Goal: Information Seeking & Learning: Learn about a topic

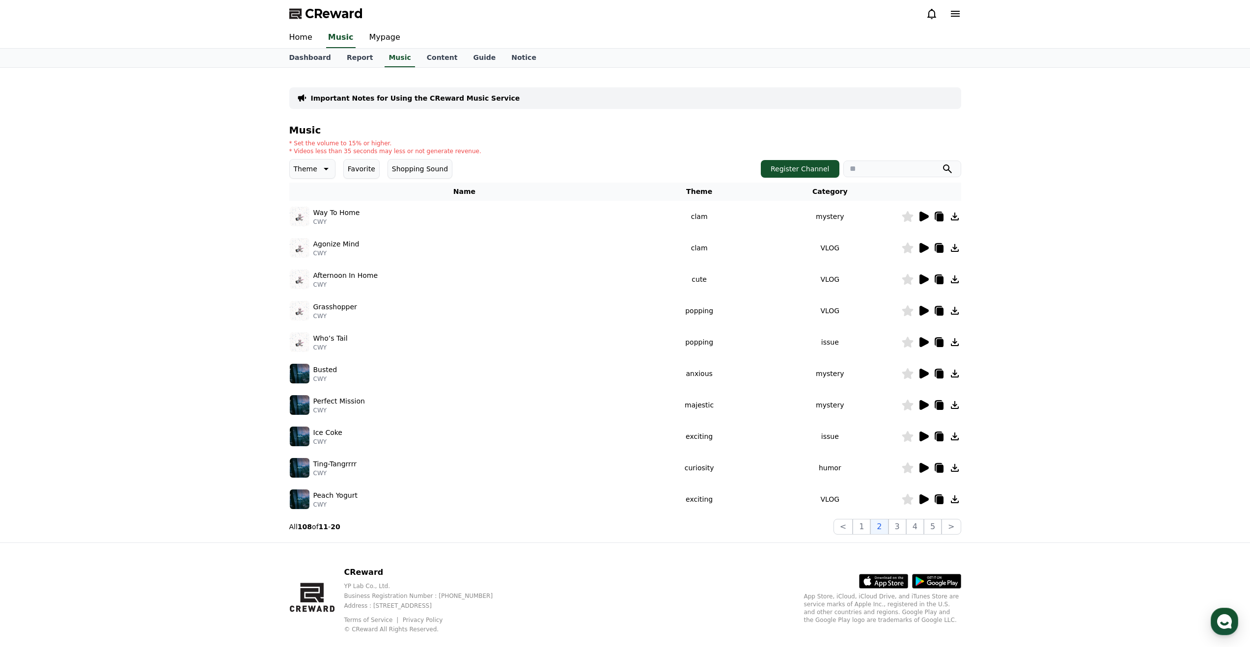
click at [920, 501] on icon at bounding box center [924, 500] width 9 height 10
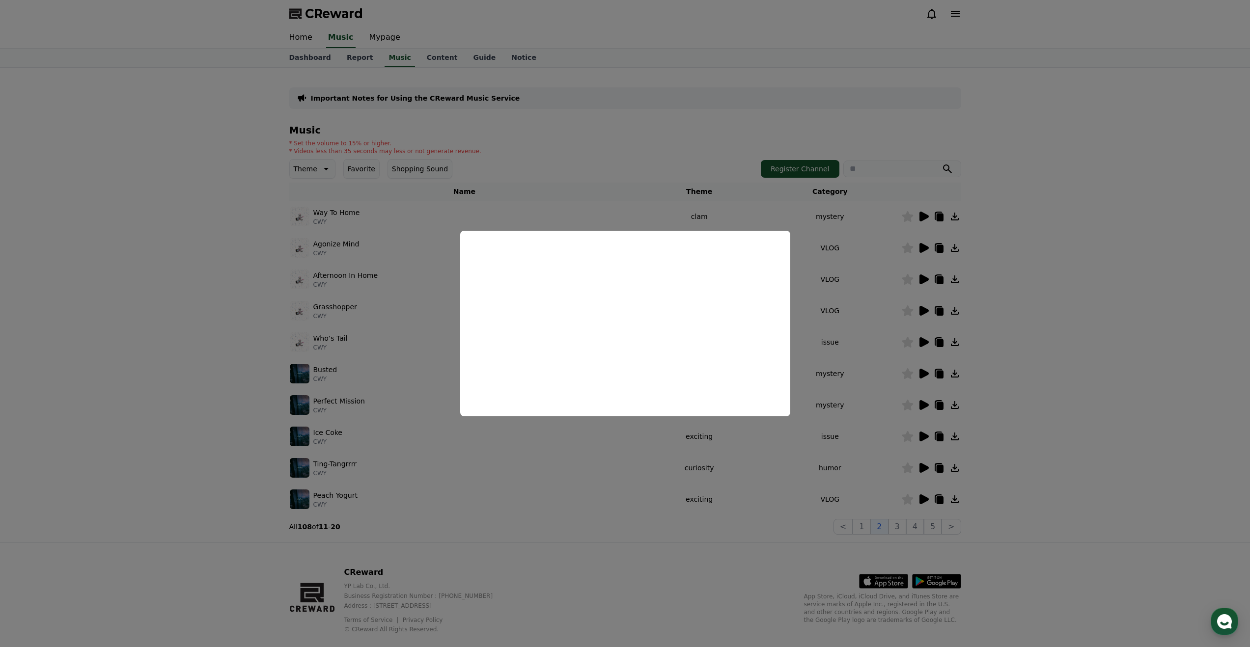
click at [865, 409] on button "close modal" at bounding box center [625, 323] width 1250 height 647
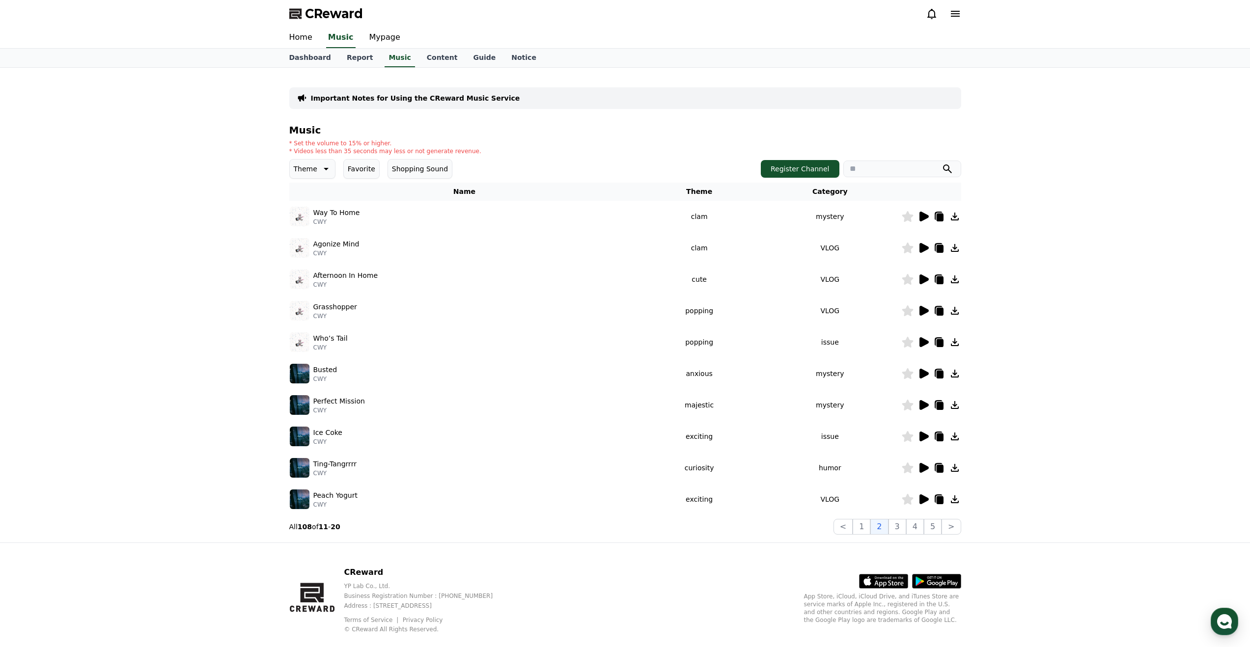
click at [319, 170] on icon at bounding box center [325, 169] width 12 height 12
click at [307, 259] on button "Twist" at bounding box center [303, 265] width 25 height 22
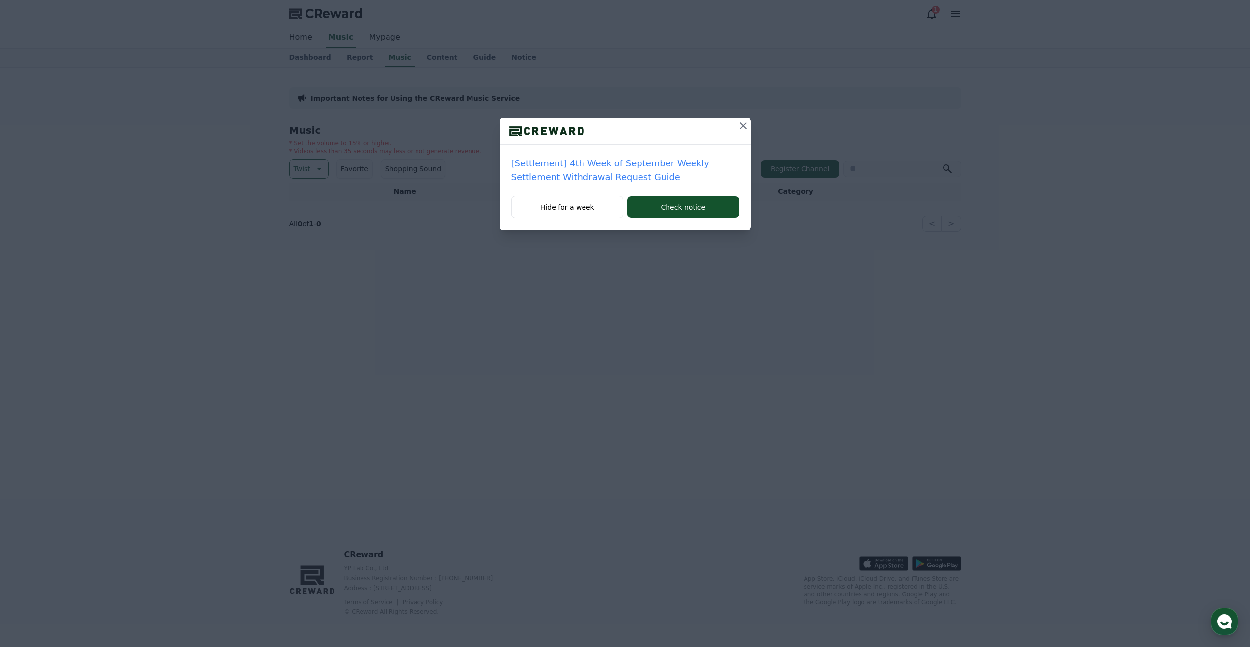
click at [744, 128] on icon at bounding box center [743, 126] width 12 height 12
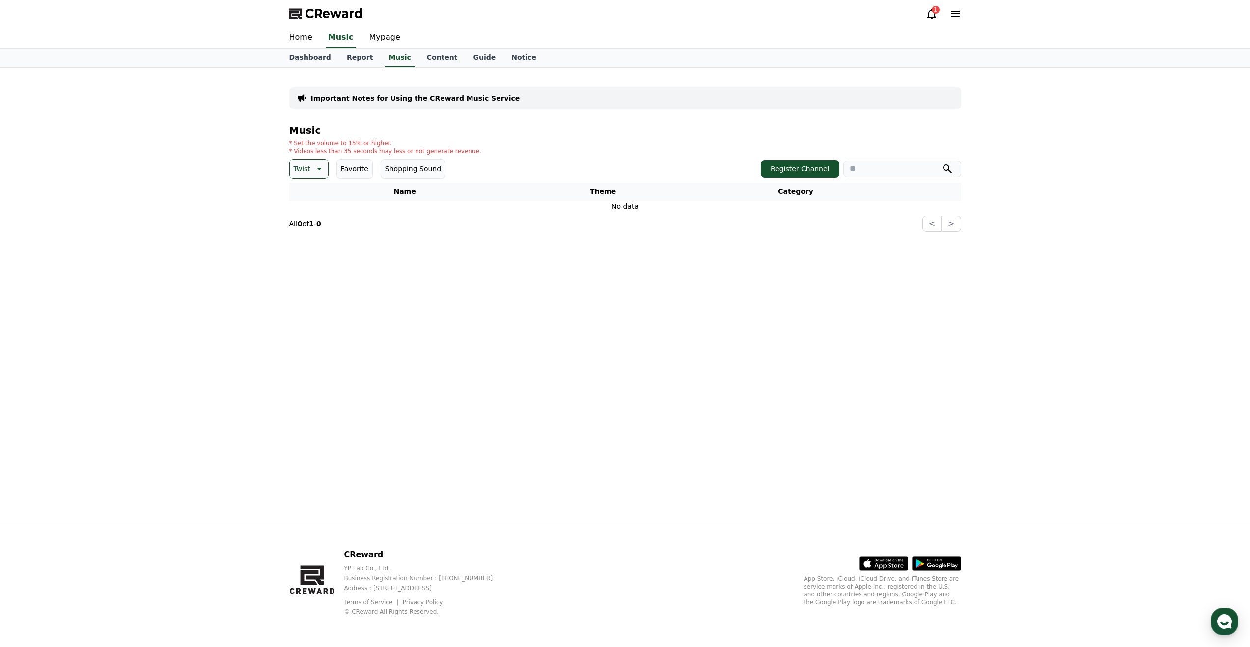
click at [313, 168] on icon at bounding box center [318, 169] width 12 height 12
click at [317, 194] on div "All Fantasy Curiosity Dark Bright Popping Exciting Twist Majestic Dramatic Joyf…" at bounding box center [310, 437] width 39 height 507
click at [297, 194] on button "All" at bounding box center [299, 195] width 16 height 22
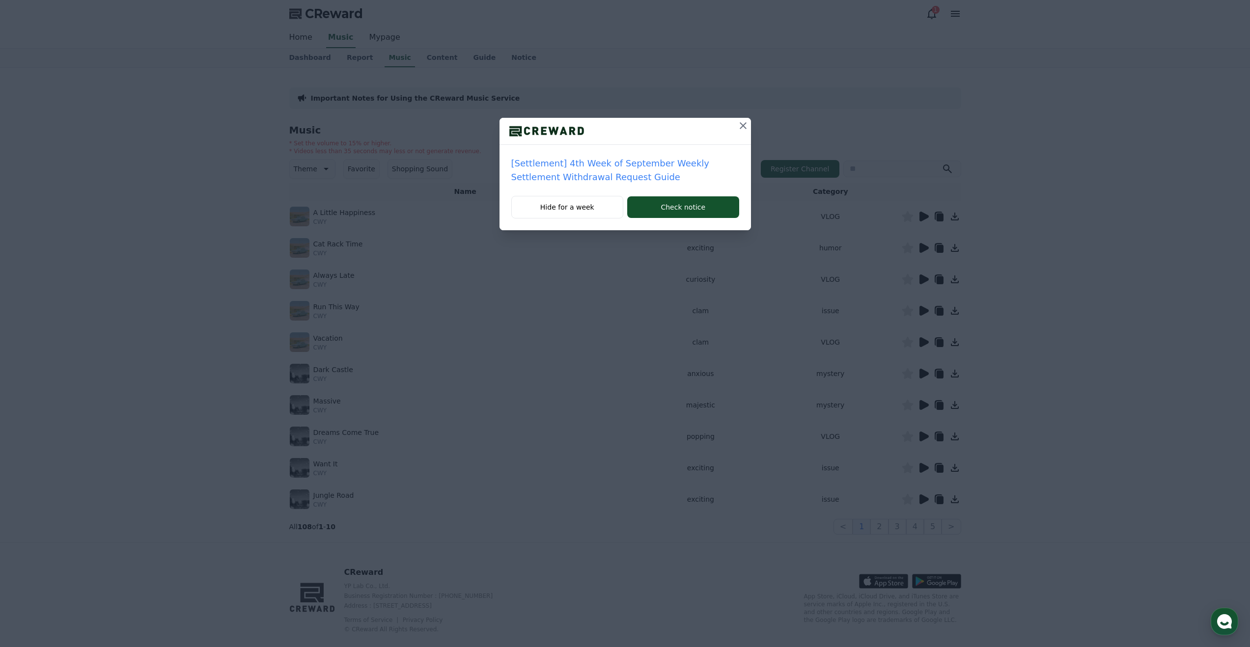
click at [742, 125] on icon at bounding box center [743, 125] width 7 height 7
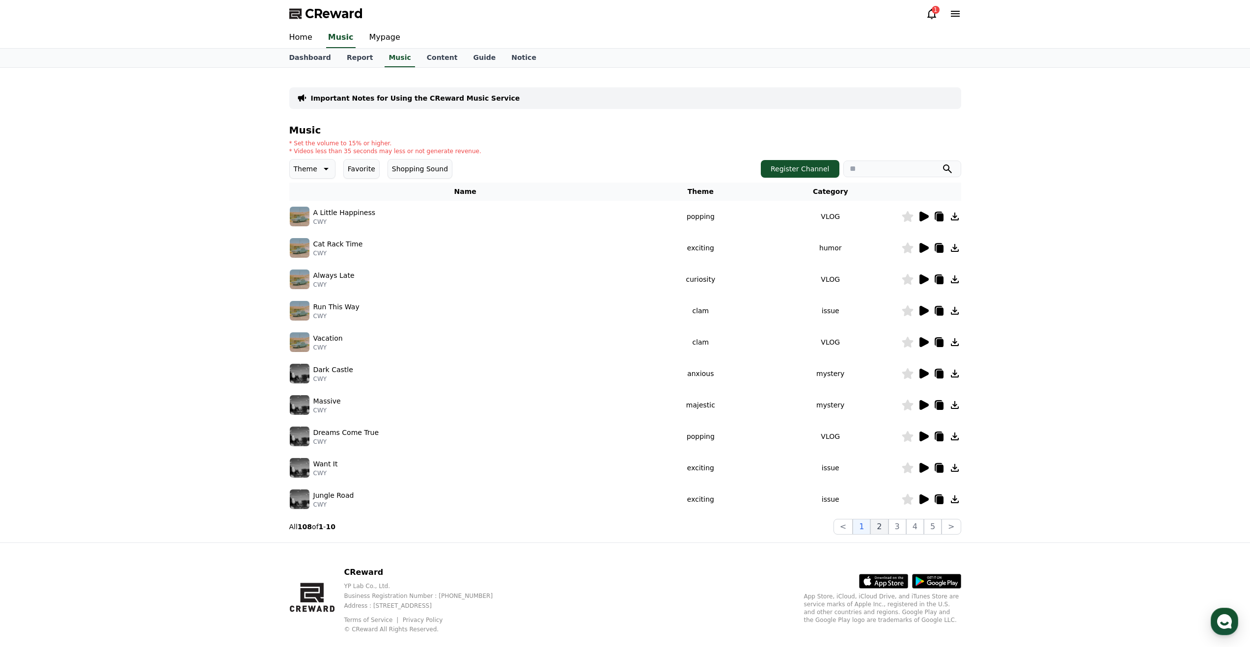
click at [882, 531] on button "2" at bounding box center [879, 527] width 18 height 16
click at [934, 526] on button "5" at bounding box center [933, 527] width 18 height 16
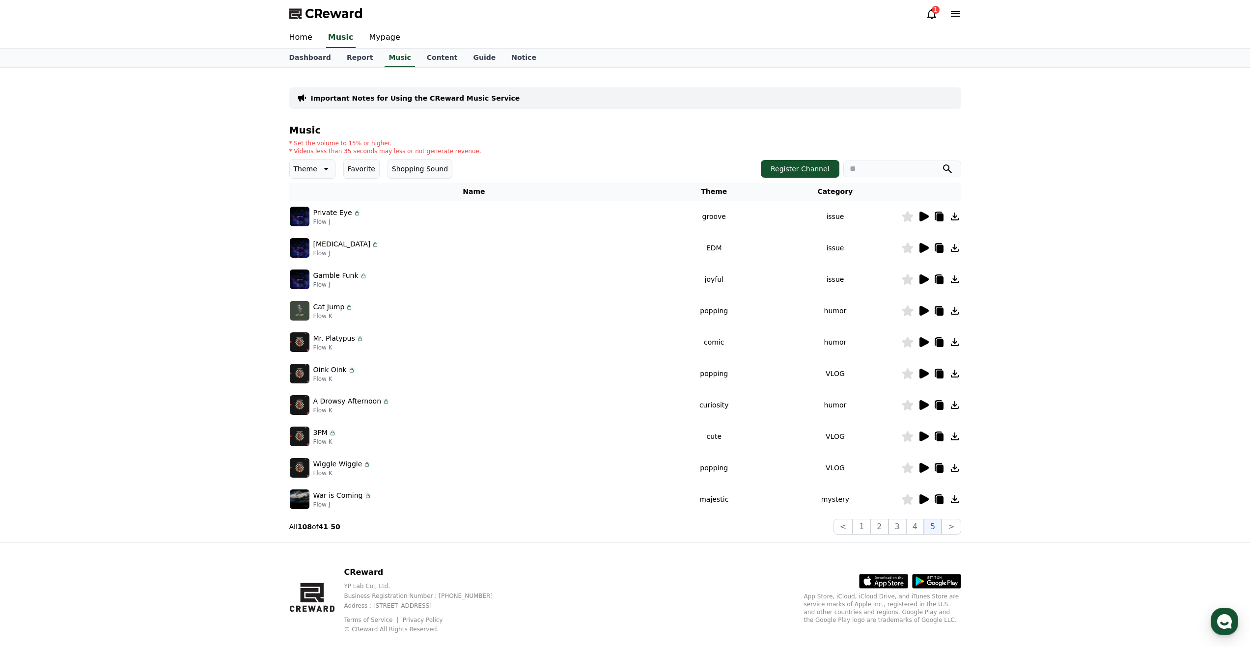
click at [922, 466] on icon at bounding box center [924, 468] width 9 height 10
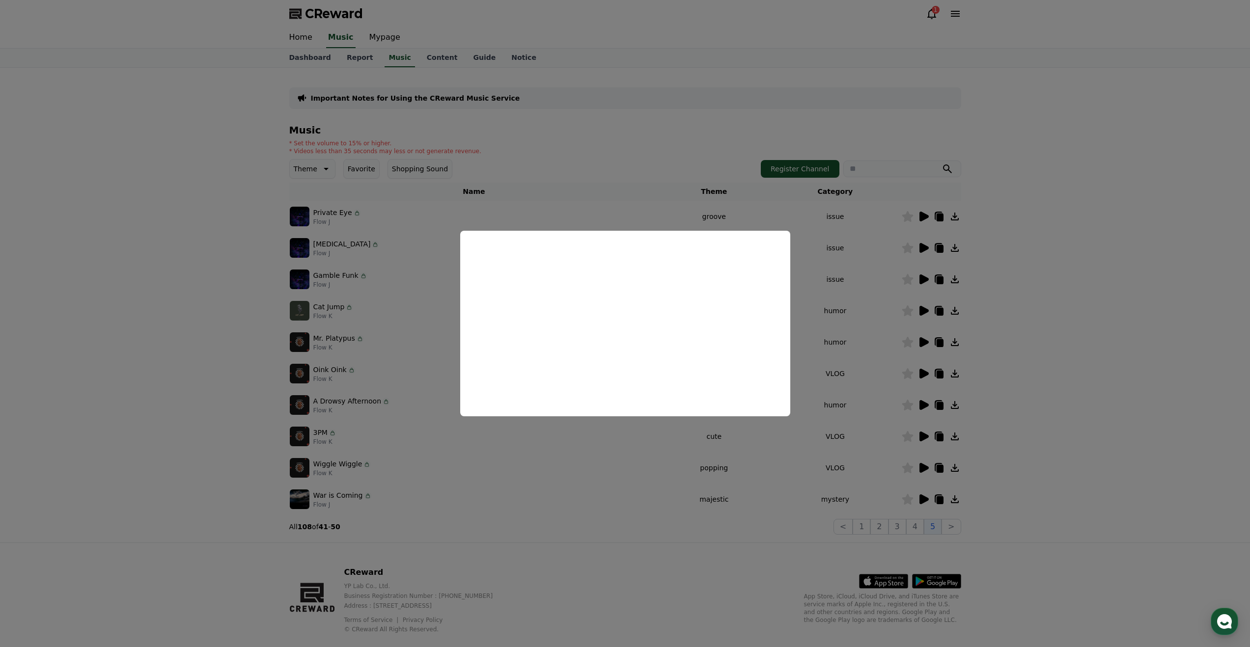
click at [918, 462] on button at bounding box center [924, 468] width 12 height 12
click at [843, 267] on button "close modal" at bounding box center [625, 323] width 1250 height 647
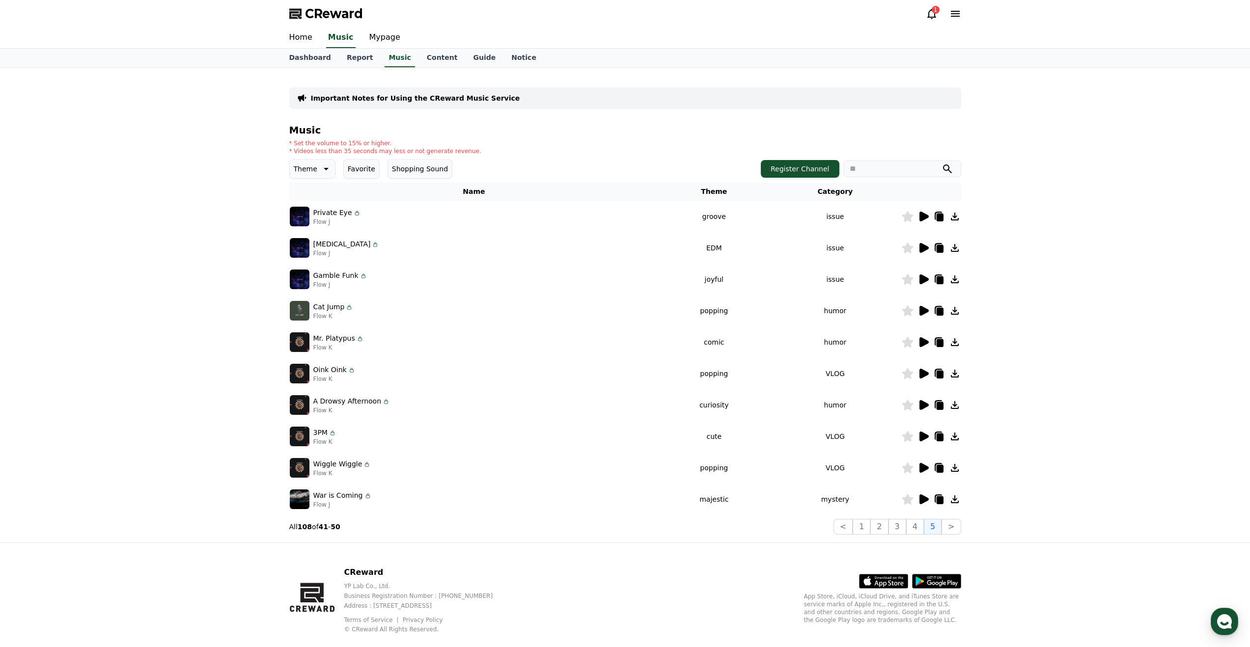
click at [313, 167] on p "Theme" at bounding box center [306, 169] width 24 height 14
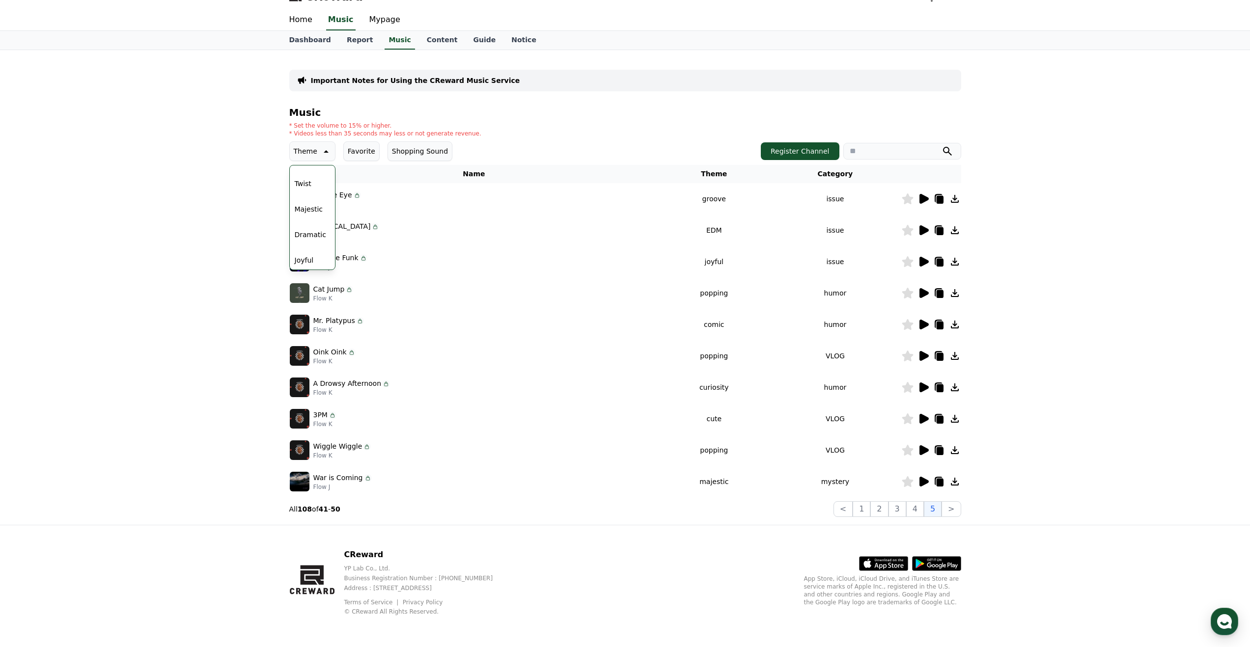
scroll to position [191, 0]
click at [310, 215] on button "Dramatic" at bounding box center [310, 217] width 39 height 22
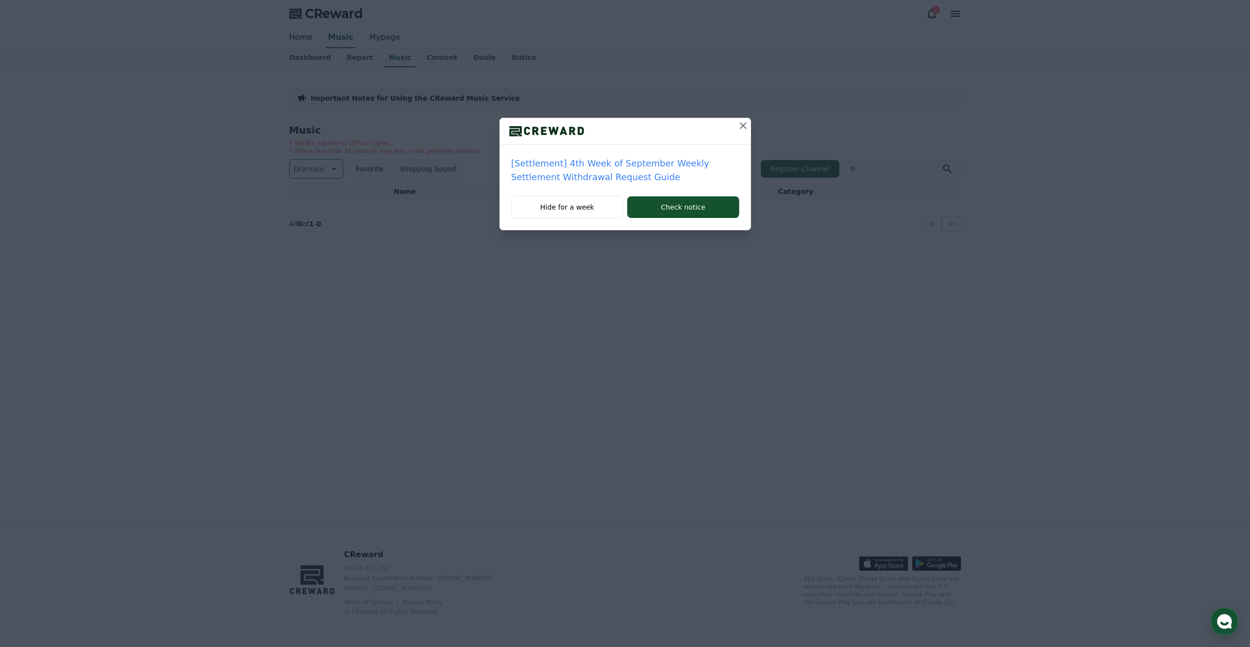
click at [738, 129] on icon at bounding box center [743, 126] width 12 height 12
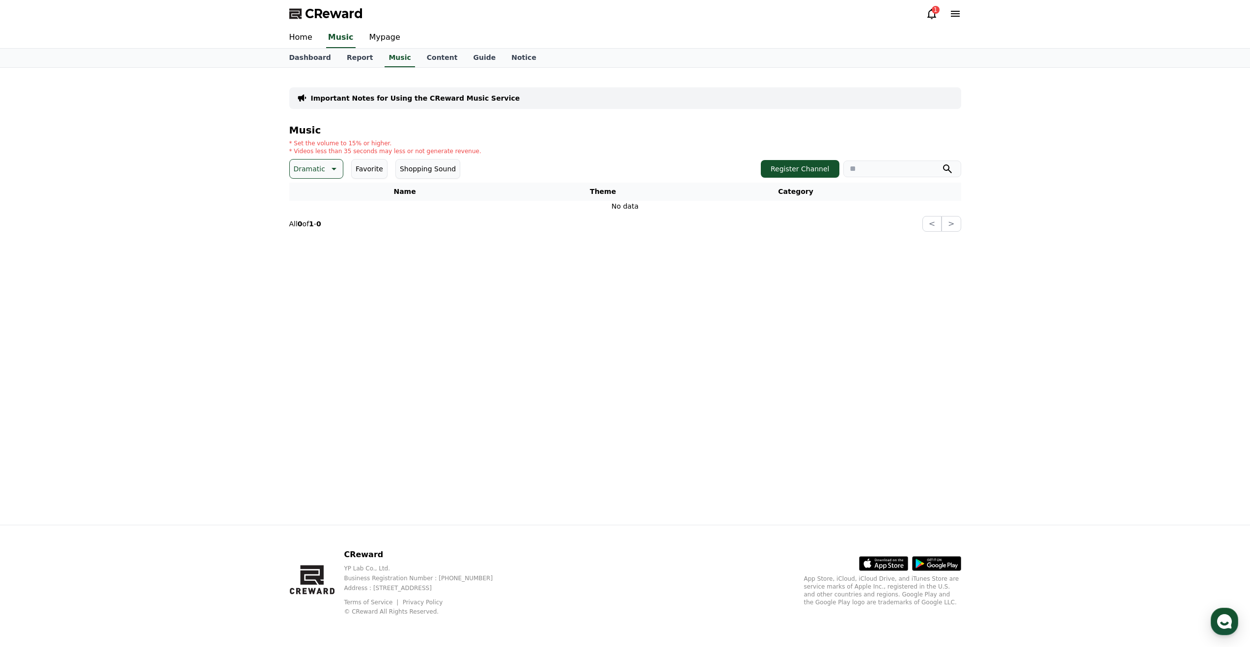
click at [317, 172] on p "Dramatic" at bounding box center [309, 169] width 31 height 14
